Goal: Find contact information: Find contact information

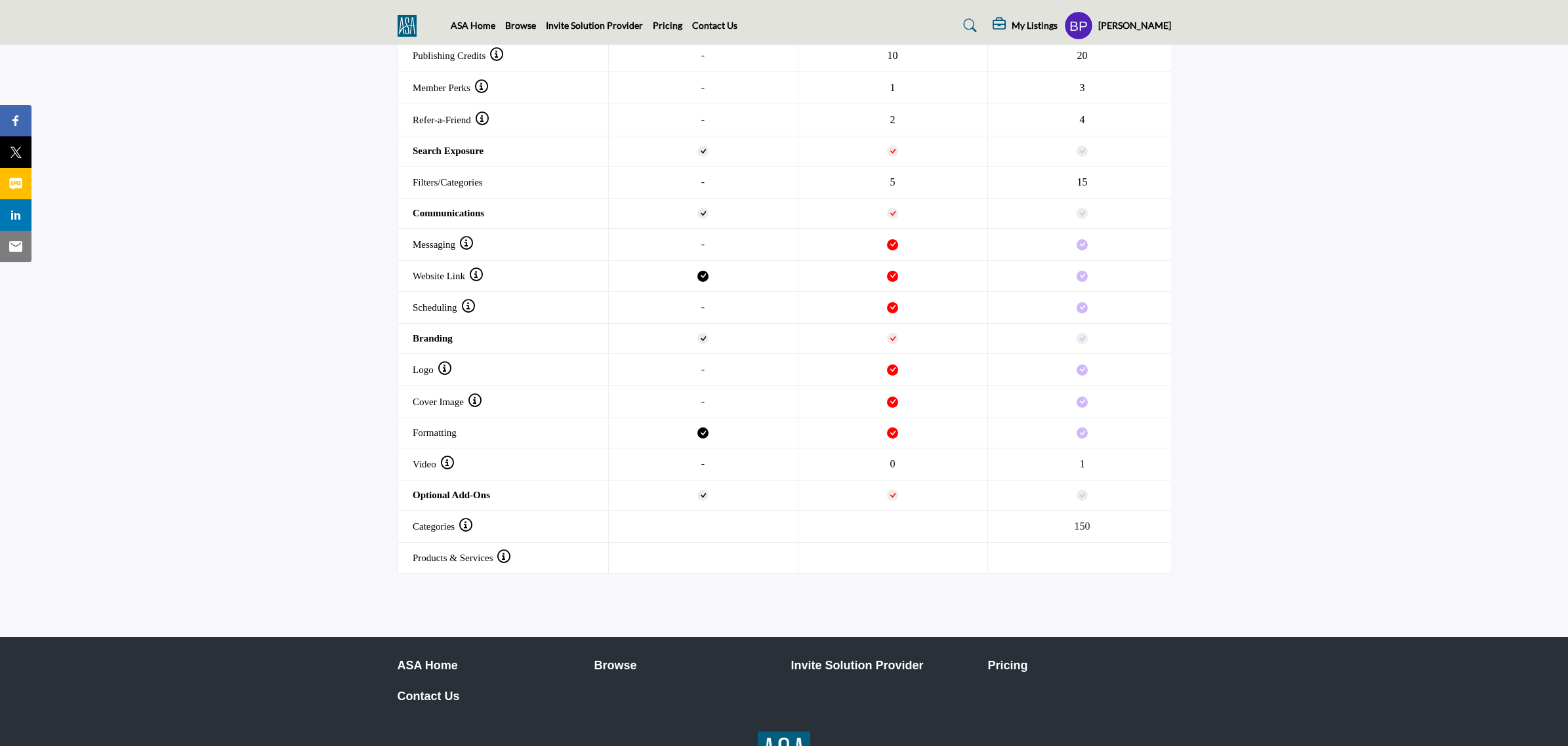
scroll to position [1364, 0]
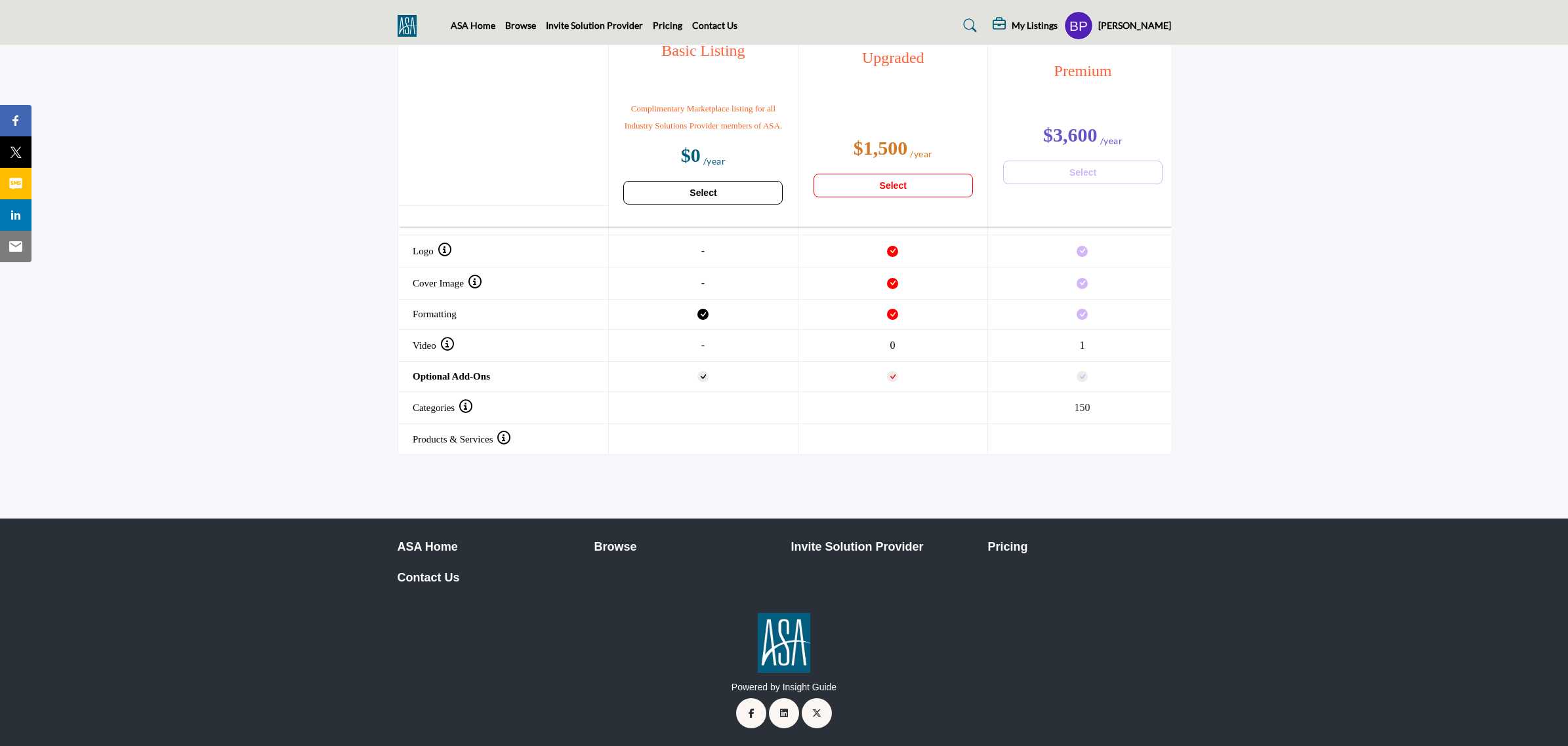
click at [1355, 481] on section "Header 1 Basic Listing $0 Select Upgraded $1,500 Select Premium $3,600" at bounding box center [784, 77] width 1568 height 829
click at [428, 578] on p "Contact Us" at bounding box center [489, 578] width 183 height 18
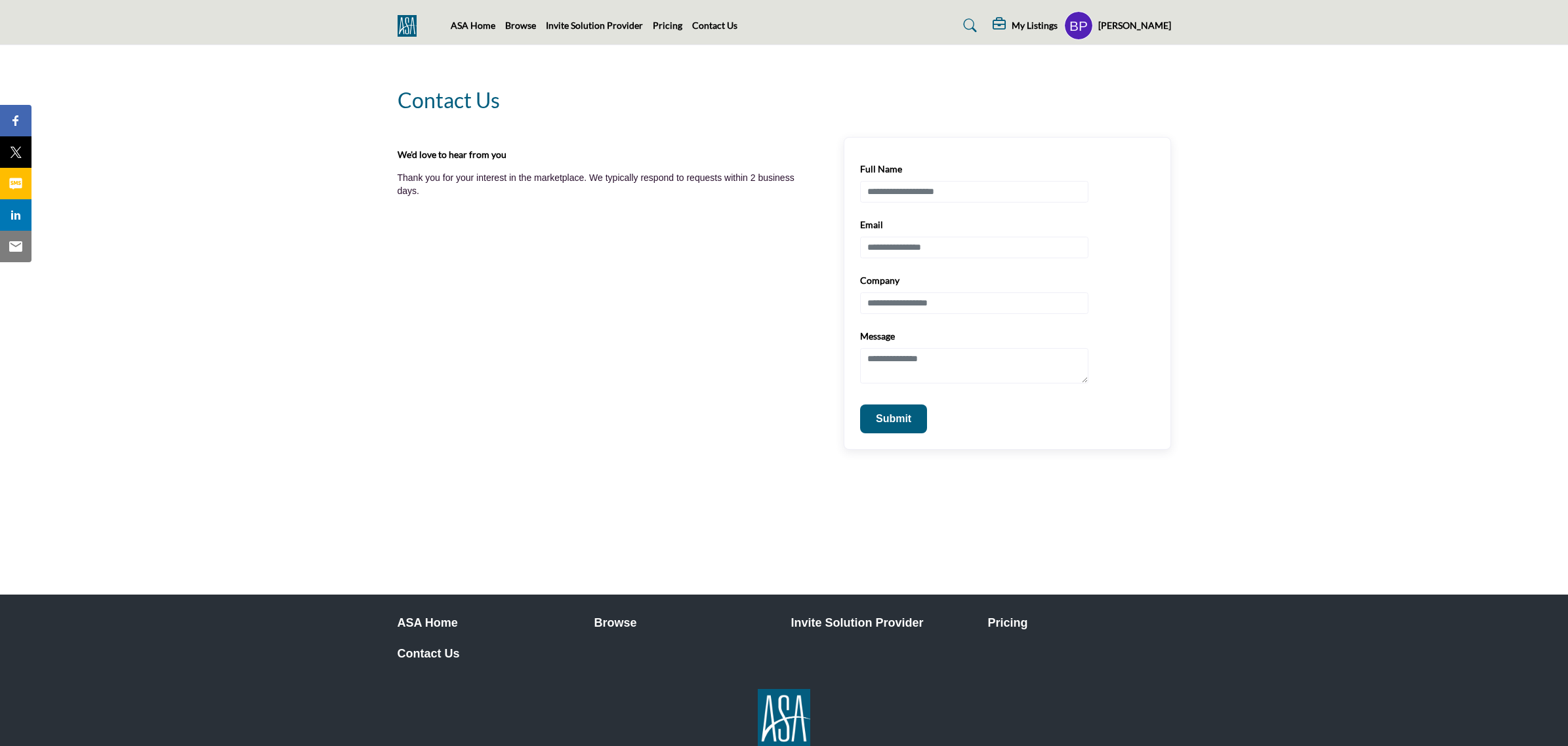
click at [1215, 259] on section "Contact us We'd love to hear from you Thank you for your interest in the market…" at bounding box center [784, 247] width 1568 height 405
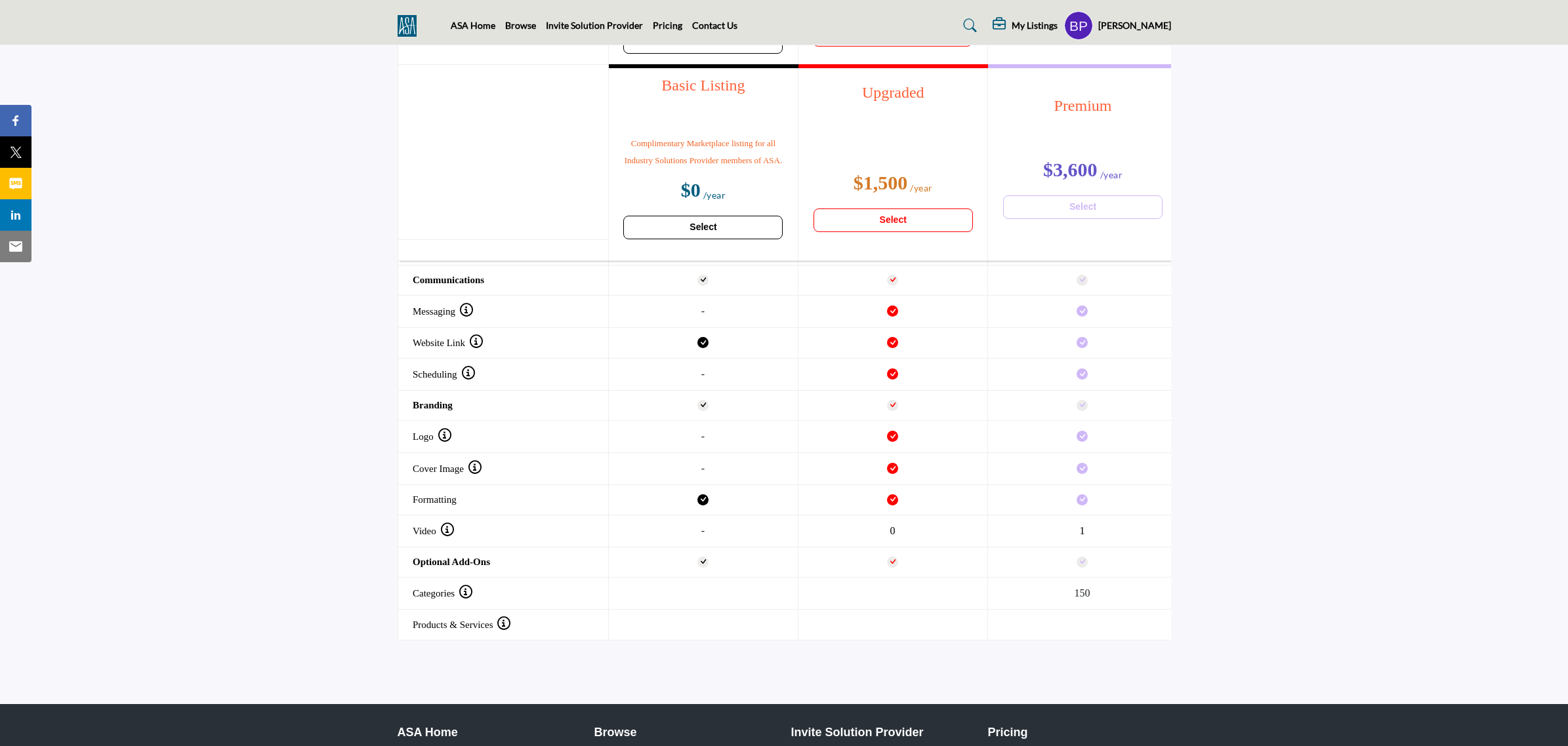
scroll to position [1364, 0]
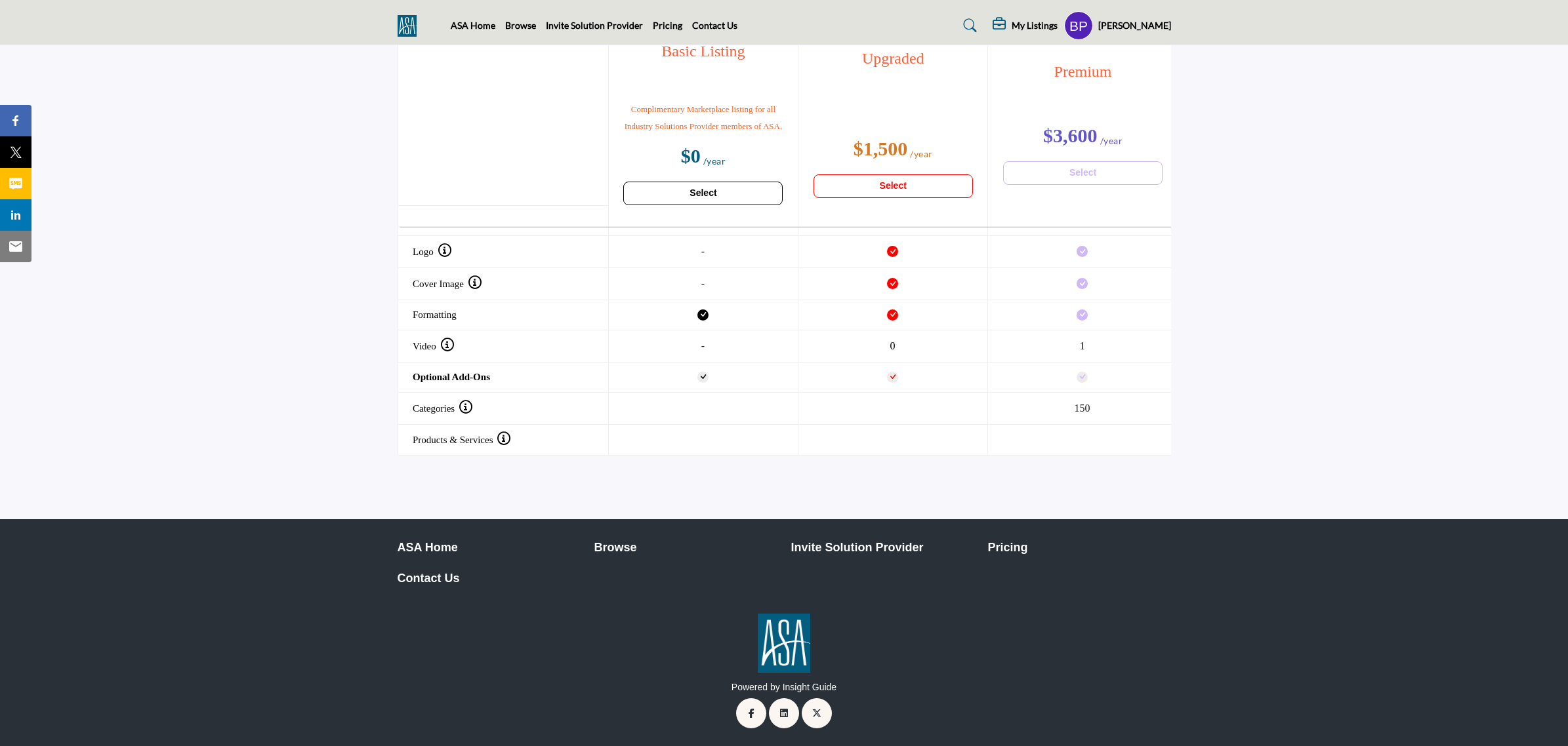
click at [441, 573] on p "Contact Us" at bounding box center [489, 579] width 183 height 18
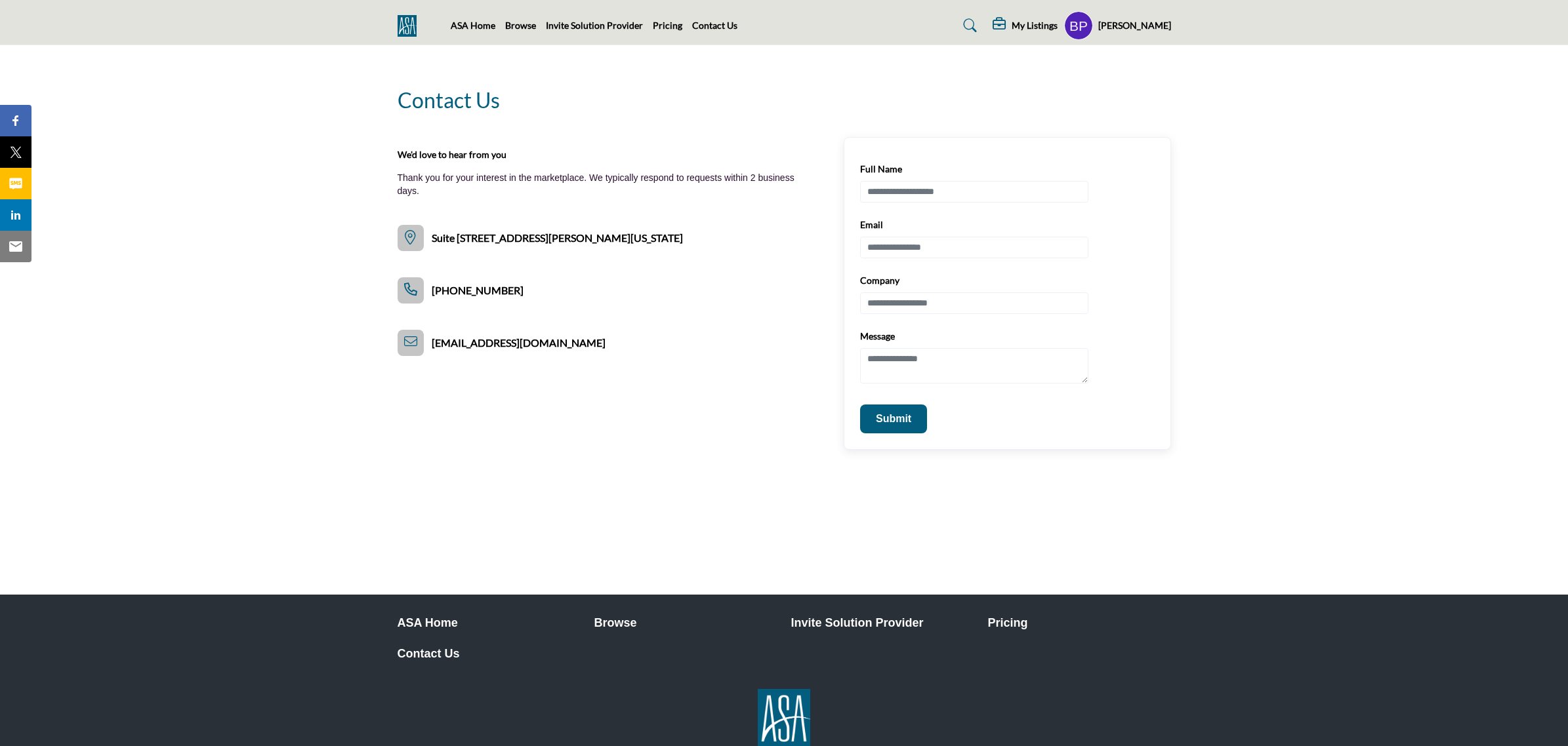
drag, startPoint x: 1297, startPoint y: 341, endPoint x: 1248, endPoint y: 323, distance: 52.2
click at [1297, 341] on section "Contact us We'd love to hear from you Thank you for your interest in the market…" at bounding box center [784, 247] width 1568 height 405
